Goal: Navigation & Orientation: Find specific page/section

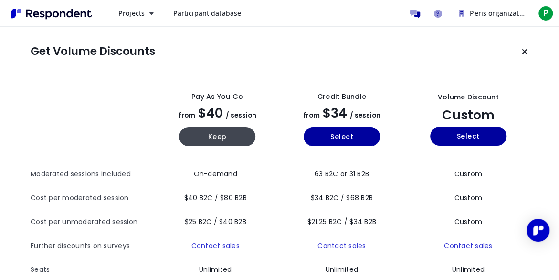
click at [558, 275] on div "Get Volume Discounts View all plan details Pay as you go from $40 / session Kee…" at bounding box center [279, 209] width 559 height 365
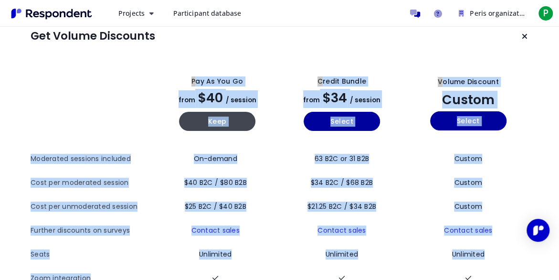
click at [558, 275] on div "Get Volume Discounts View all plan details Pay as you go from $40 / session Kee…" at bounding box center [279, 193] width 559 height 365
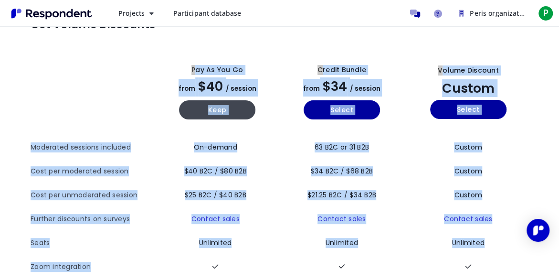
click at [558, 275] on div "Get Volume Discounts View all plan details Pay as you go from $40 / session Kee…" at bounding box center [279, 182] width 559 height 365
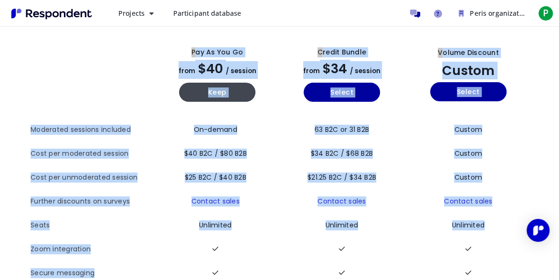
click at [558, 275] on div "Get Volume Discounts View all plan details Pay as you go from $40 / session Kee…" at bounding box center [279, 164] width 559 height 365
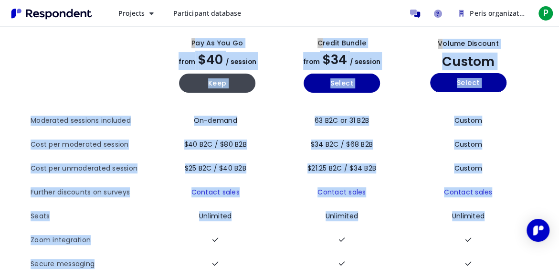
click at [408, 161] on td "Custom" at bounding box center [466, 168] width 125 height 24
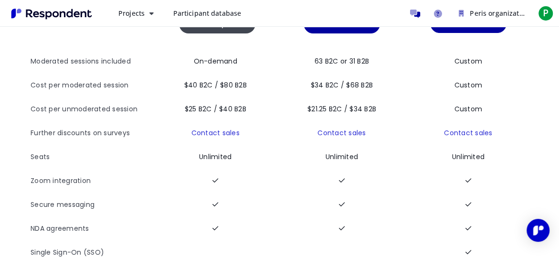
scroll to position [119, 0]
click at [141, 11] on span "Projects" at bounding box center [131, 13] width 26 height 9
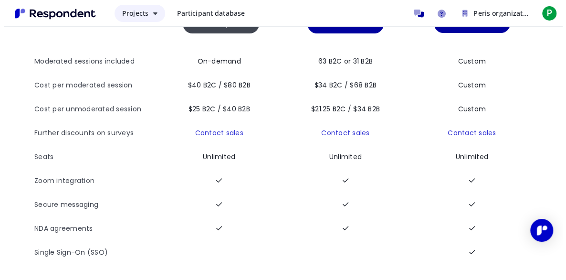
scroll to position [0, 0]
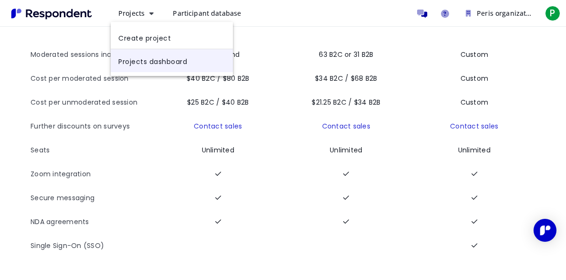
click at [148, 58] on link "Projects dashboard" at bounding box center [172, 60] width 122 height 23
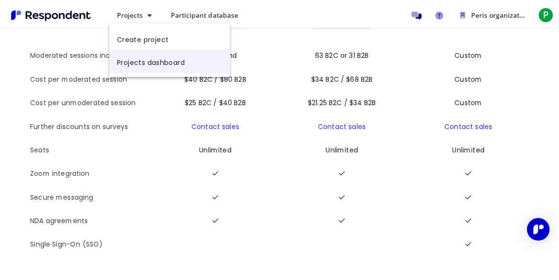
scroll to position [119, 0]
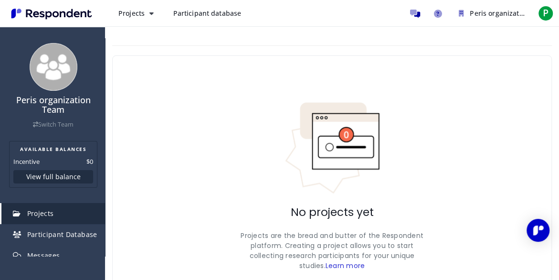
click at [135, 100] on div "No projects yet Projects are the bread and butter of the Respondent platform. C…" at bounding box center [331, 199] width 439 height 289
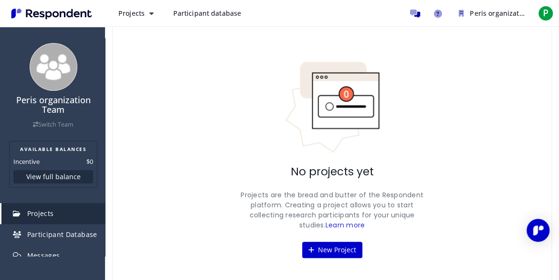
scroll to position [63, 0]
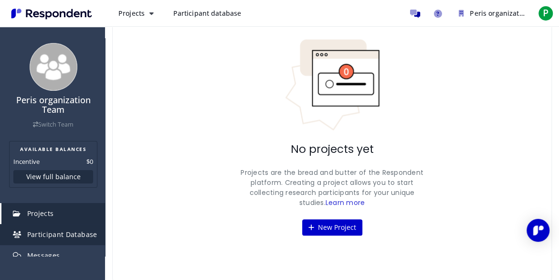
click at [76, 229] on link "Participant Database" at bounding box center [53, 234] width 104 height 21
